Goal: Communication & Community: Answer question/provide support

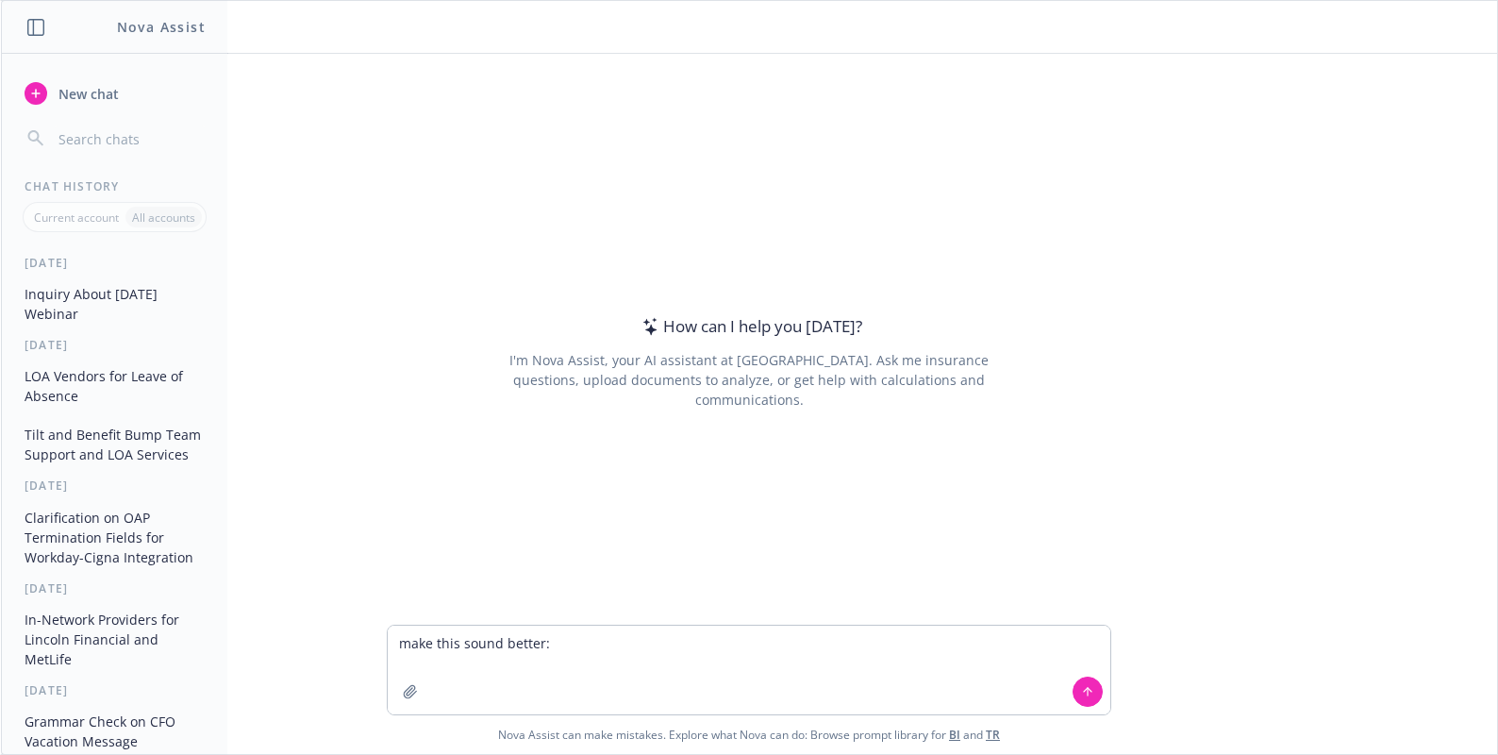
type textarea "make this sound better: Hi [PERSON_NAME], PROCEPT’s FSA/COBRA administrator, Vi…"
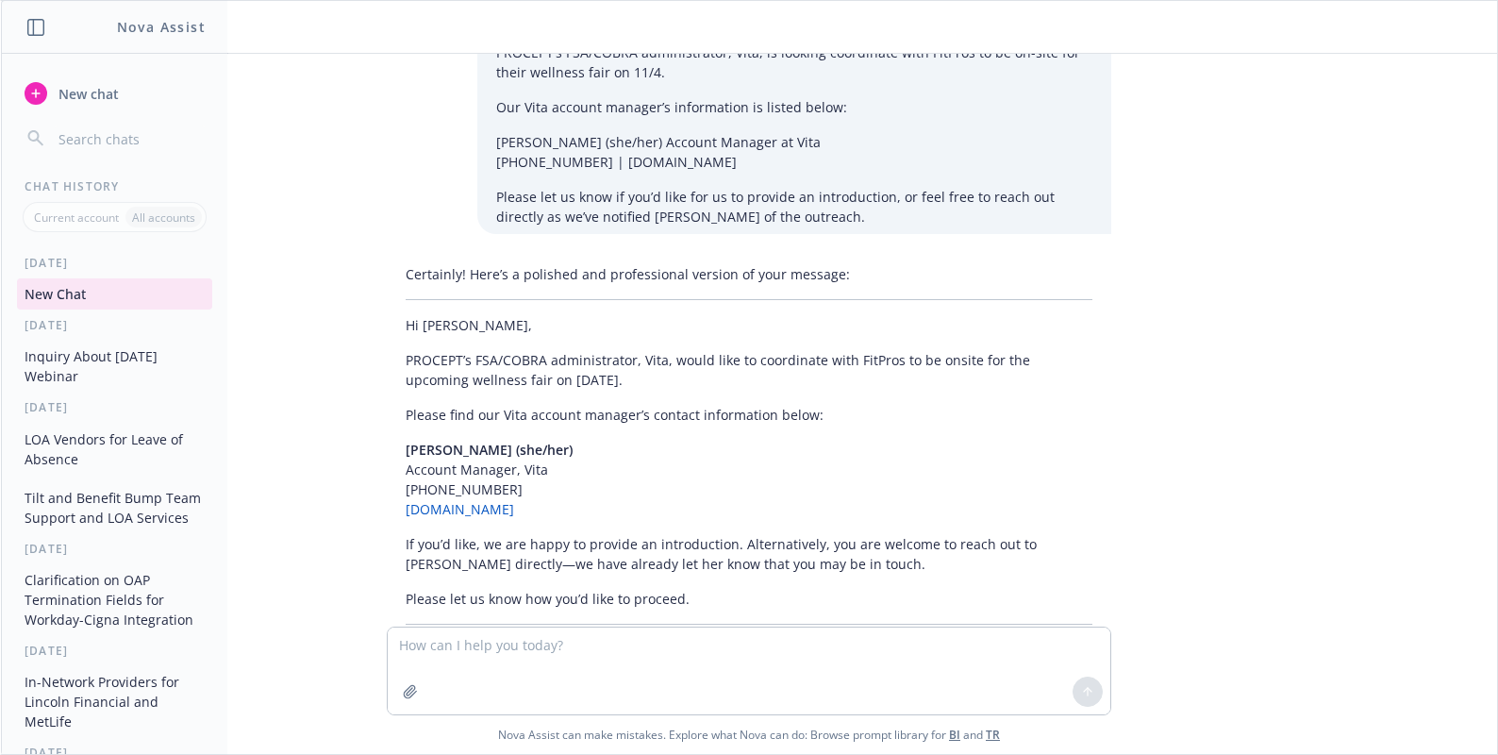
scroll to position [155, 0]
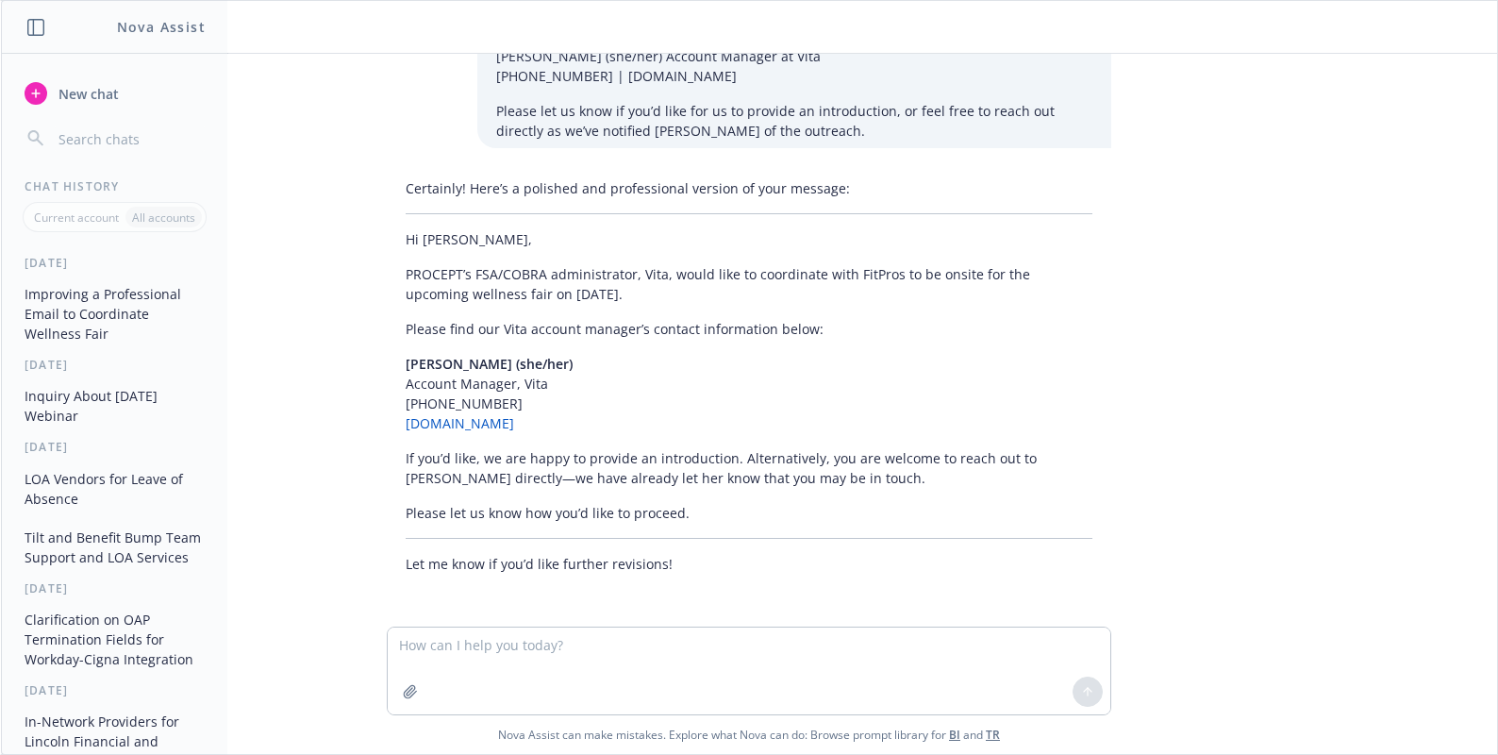
drag, startPoint x: 618, startPoint y: 295, endPoint x: 368, endPoint y: 276, distance: 250.6
click at [372, 276] on div "Certainly! Here’s a polished and professional version of your message: Hi [PERS…" at bounding box center [749, 376] width 755 height 410
click at [758, 305] on div "Certainly! Here’s a polished and professional version of your message: Hi [PERS…" at bounding box center [749, 376] width 724 height 410
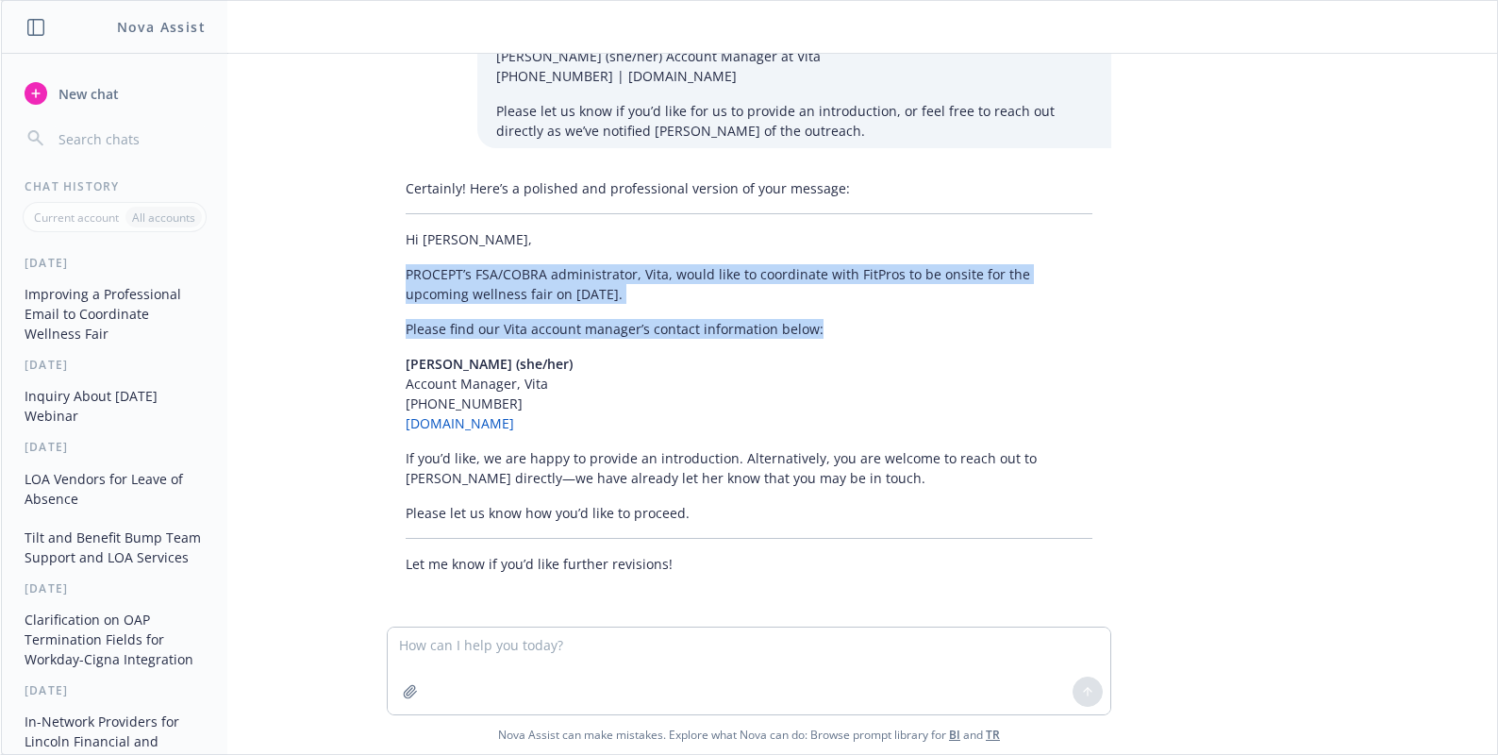
drag, startPoint x: 764, startPoint y: 323, endPoint x: 427, endPoint y: 281, distance: 339.4
click at [390, 274] on div "Certainly! Here’s a polished and professional version of your message: Hi [PERS…" at bounding box center [749, 376] width 724 height 410
copy div "PROCEPT’s FSA/COBRA administrator, Vita, would like to coordinate with FitPros …"
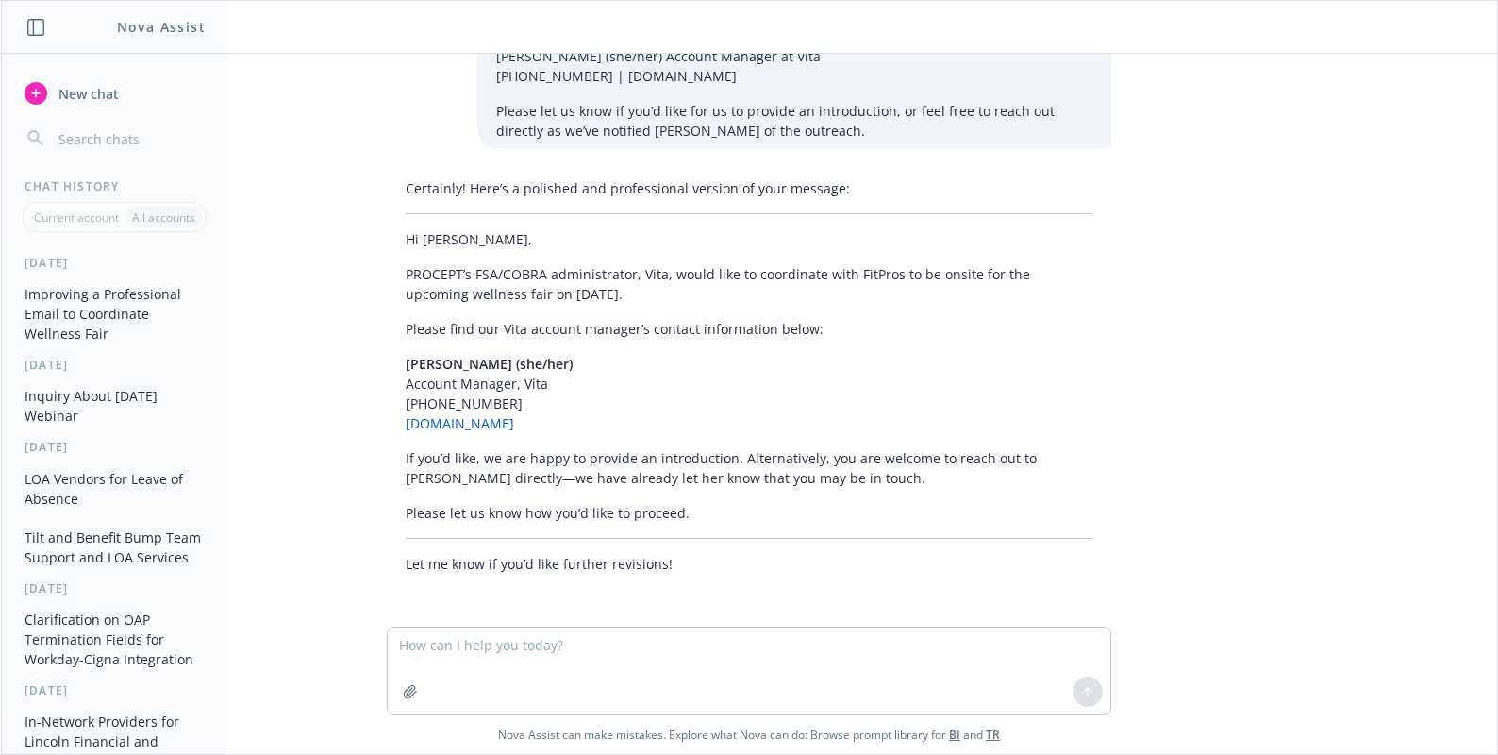
click at [563, 503] on p "Please let us know how you’d like to proceed." at bounding box center [749, 513] width 687 height 20
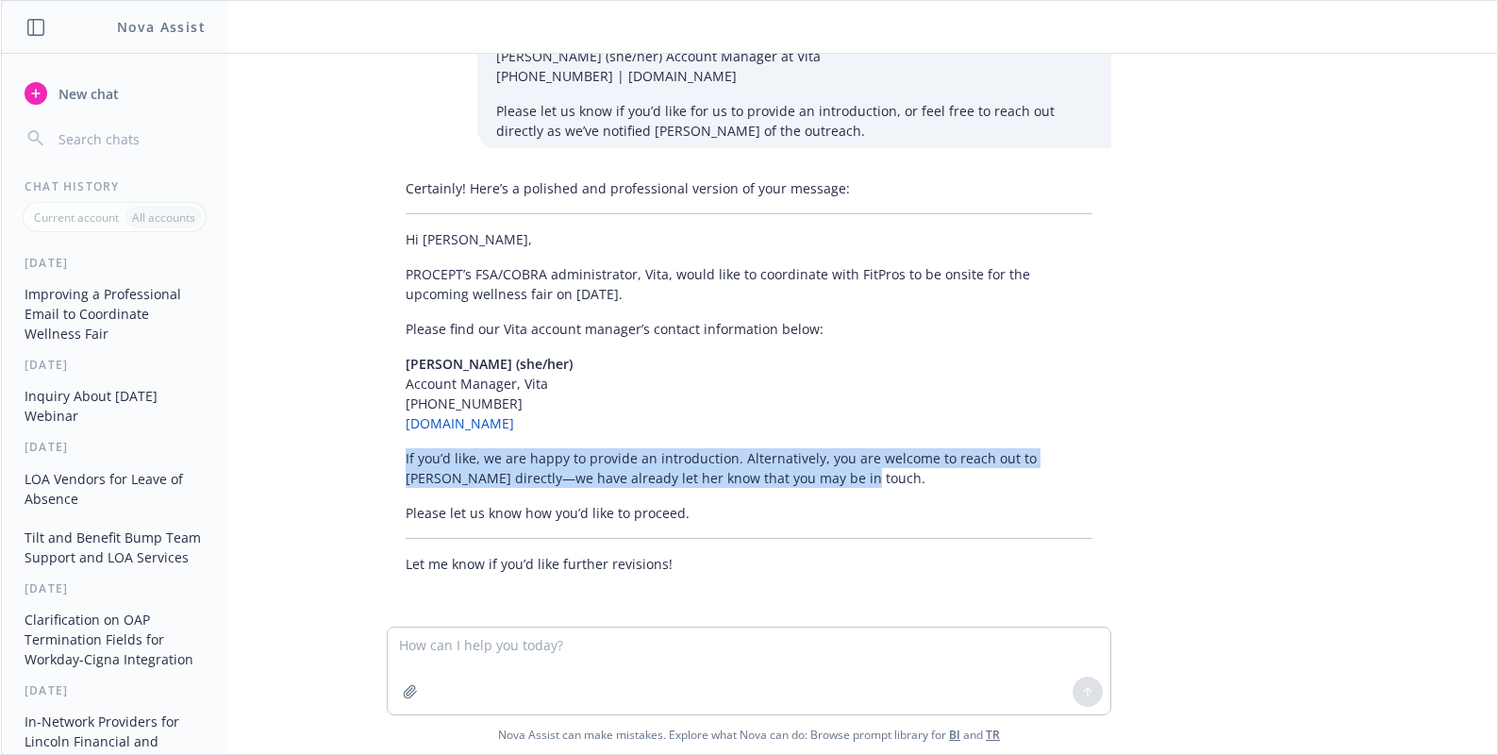
drag, startPoint x: 381, startPoint y: 455, endPoint x: 801, endPoint y: 491, distance: 421.3
click at [801, 491] on div "Certainly! Here’s a polished and professional version of your message: Hi [PERS…" at bounding box center [749, 376] width 724 height 410
copy p "If you’d like, we are happy to provide an introduction. Alternatively, you are …"
